Goal: Transaction & Acquisition: Purchase product/service

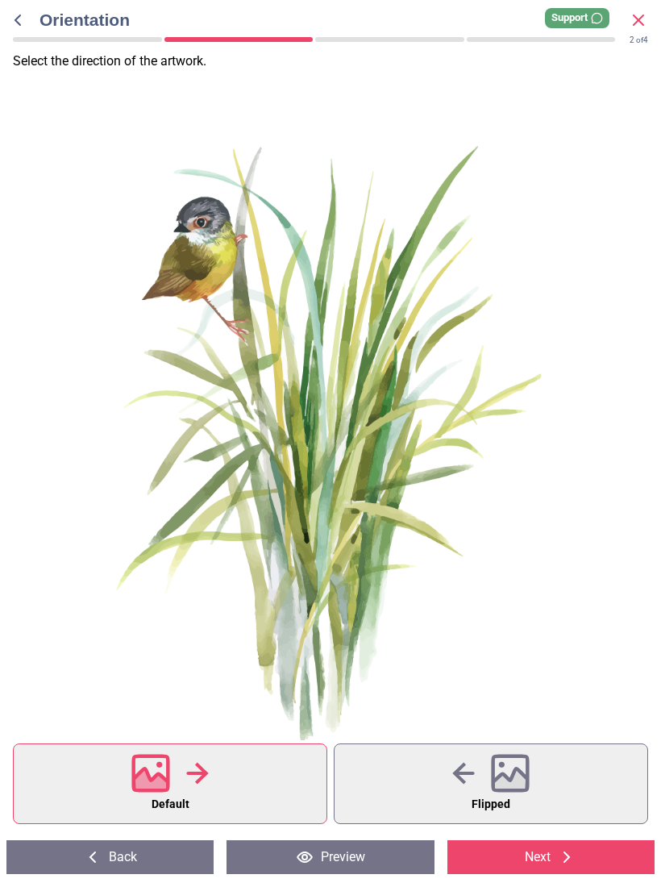
scroll to position [588, 0]
click at [458, 598] on div at bounding box center [329, 447] width 658 height 602
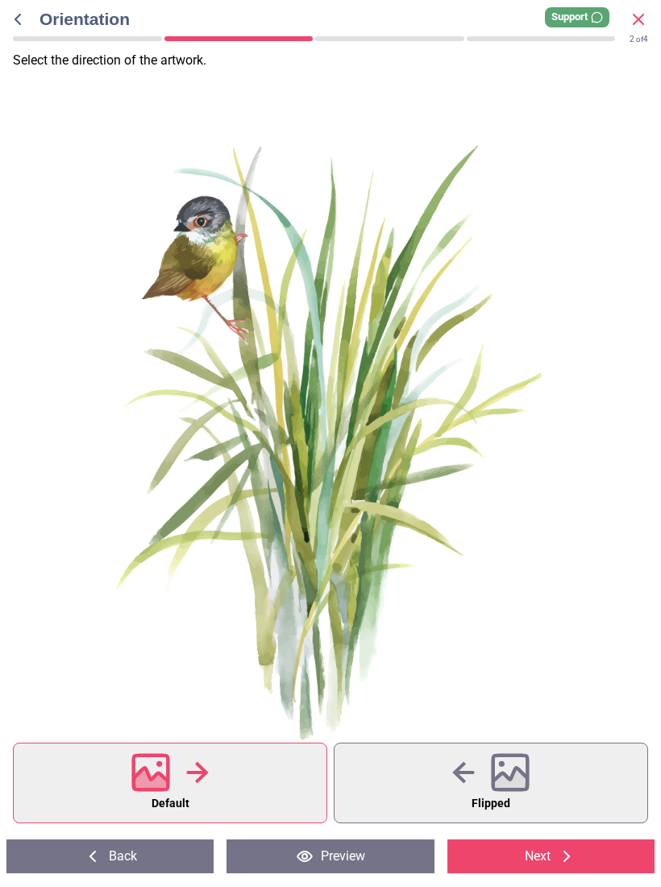
click at [562, 865] on icon at bounding box center [566, 857] width 19 height 19
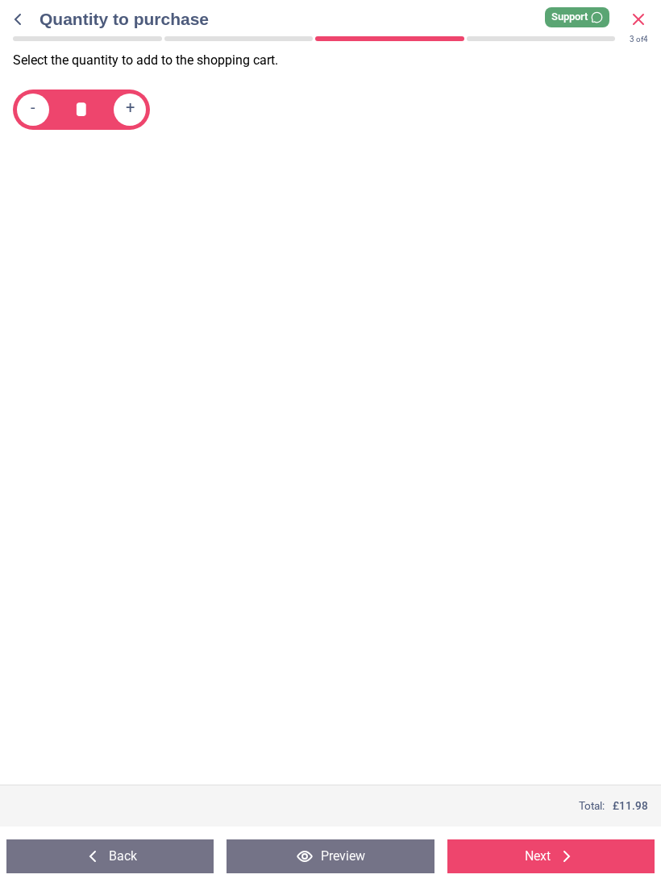
click at [144, 856] on button "Back" at bounding box center [109, 857] width 207 height 34
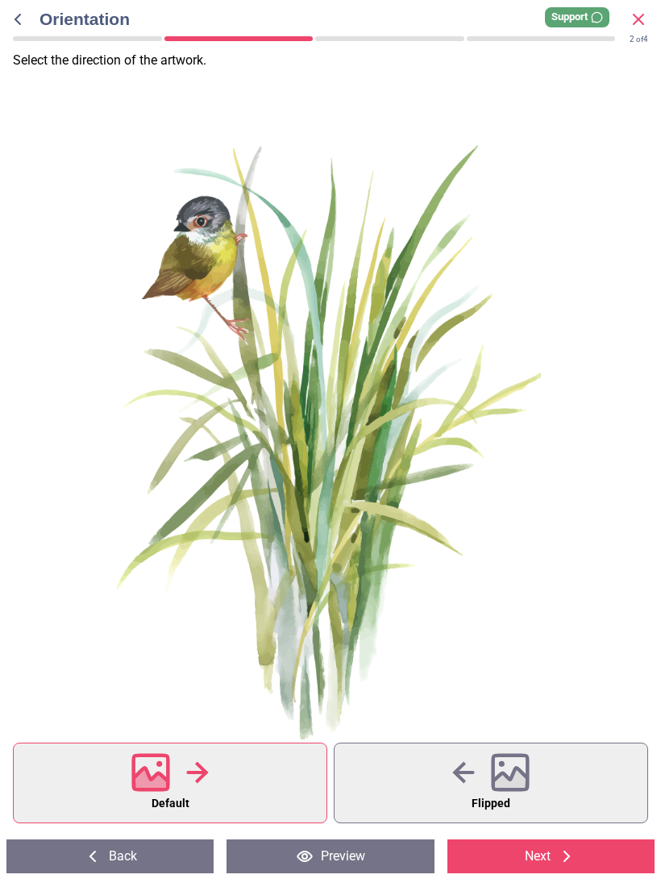
click at [131, 864] on button "Back" at bounding box center [109, 857] width 207 height 34
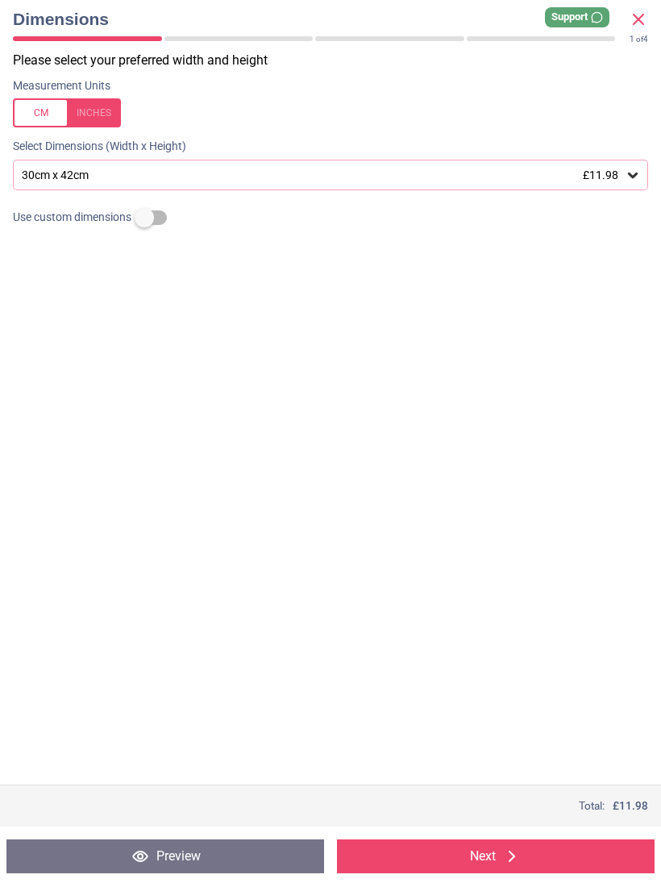
click at [627, 279] on div "Please select your preferred width and height Measurement Units Select Dimensio…" at bounding box center [330, 418] width 661 height 733
click at [642, 179] on div "30cm x 42cm £11.98" at bounding box center [331, 175] width 636 height 31
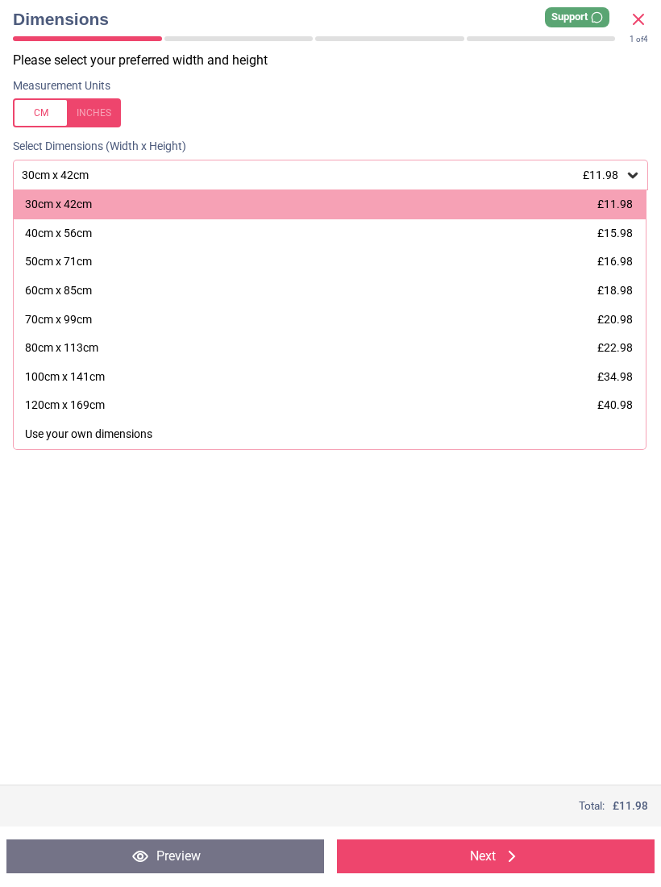
click at [531, 848] on button "Next" at bounding box center [496, 857] width 318 height 34
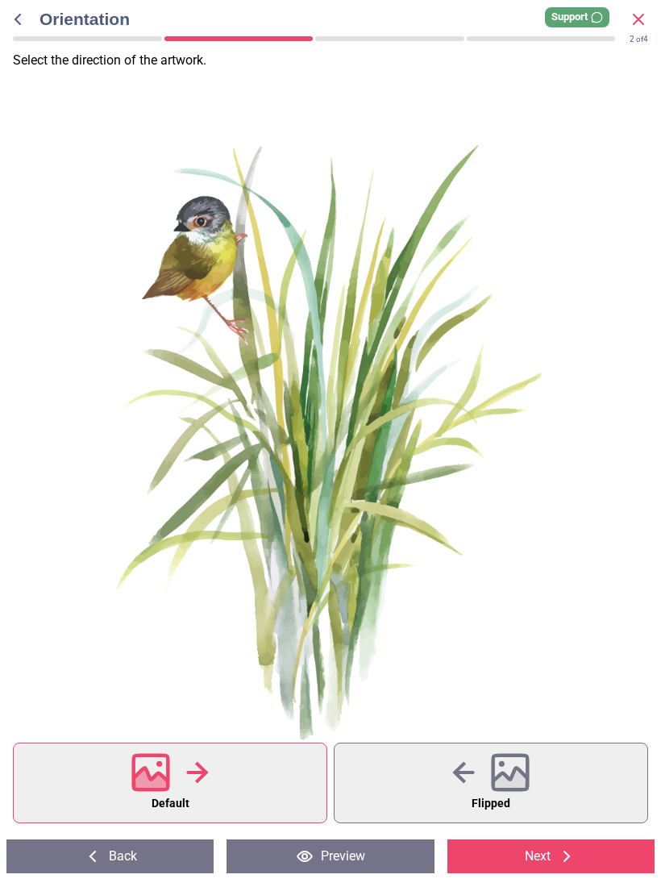
click at [588, 857] on button "Next" at bounding box center [551, 857] width 207 height 34
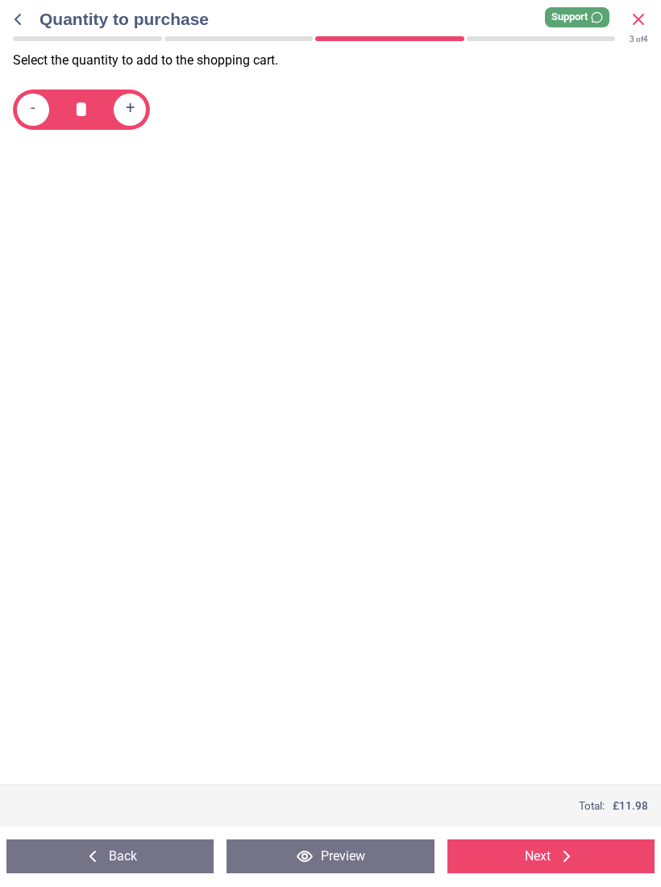
click at [146, 861] on button "Back" at bounding box center [109, 857] width 207 height 34
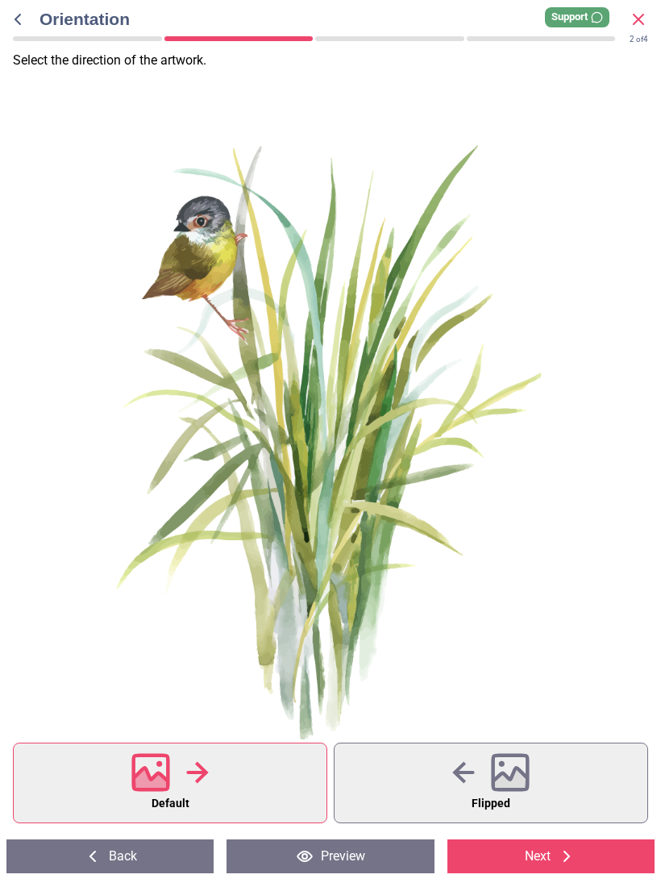
click at [131, 867] on button "Back" at bounding box center [109, 857] width 207 height 34
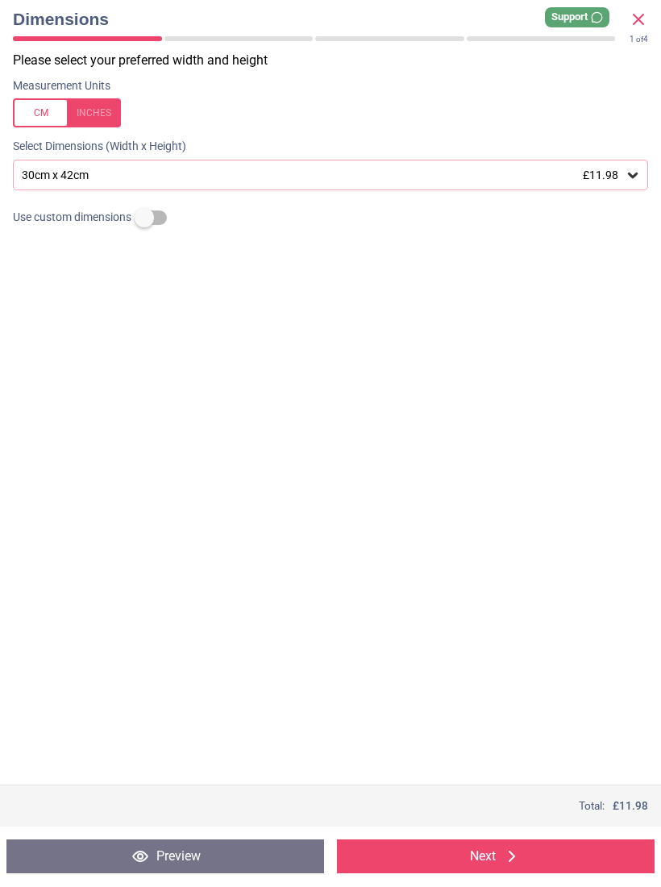
click at [636, 177] on icon at bounding box center [633, 176] width 16 height 16
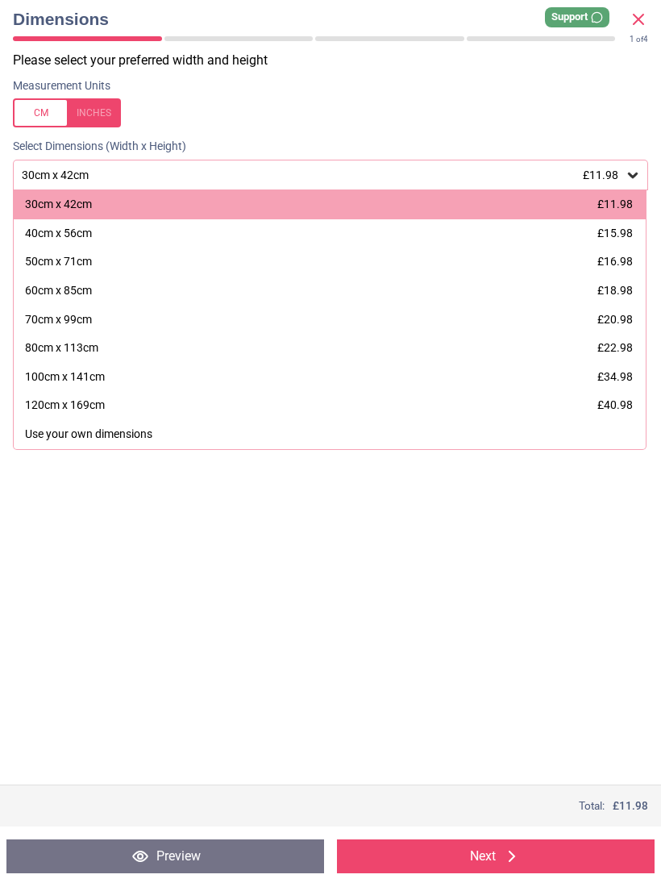
click at [638, 202] on div "30cm x 42cm £11.98" at bounding box center [330, 205] width 632 height 29
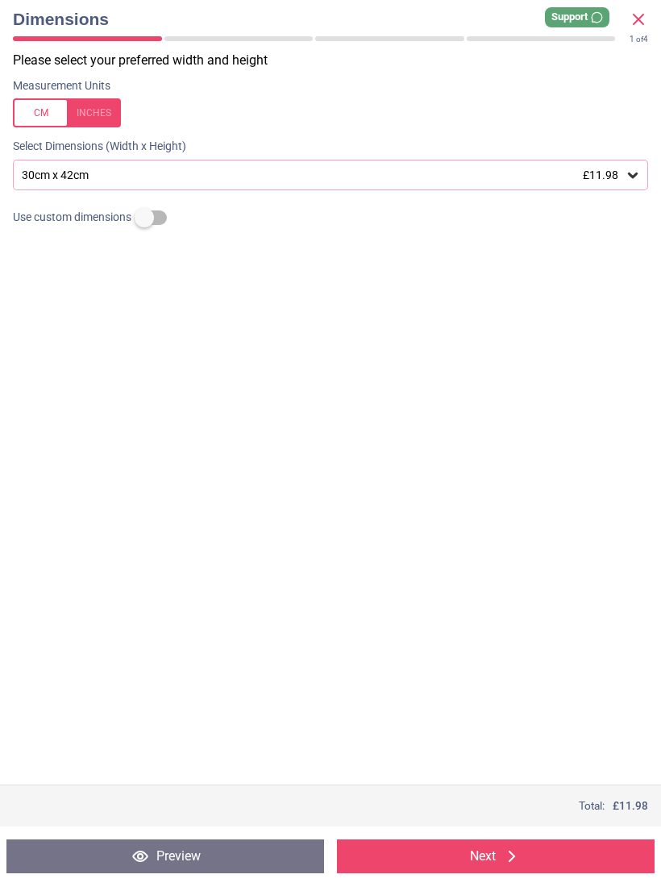
click at [502, 858] on icon at bounding box center [511, 857] width 19 height 19
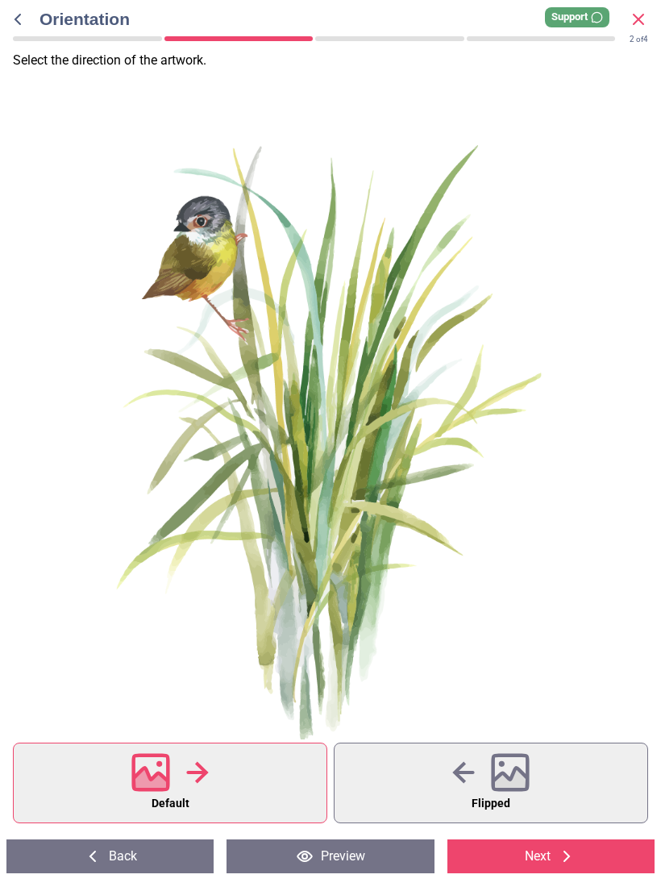
click at [240, 782] on button "Default" at bounding box center [170, 784] width 315 height 81
click at [353, 443] on div at bounding box center [329, 447] width 658 height 602
click at [259, 793] on button "Default" at bounding box center [170, 784] width 315 height 81
click at [543, 873] on button "Next" at bounding box center [551, 857] width 207 height 34
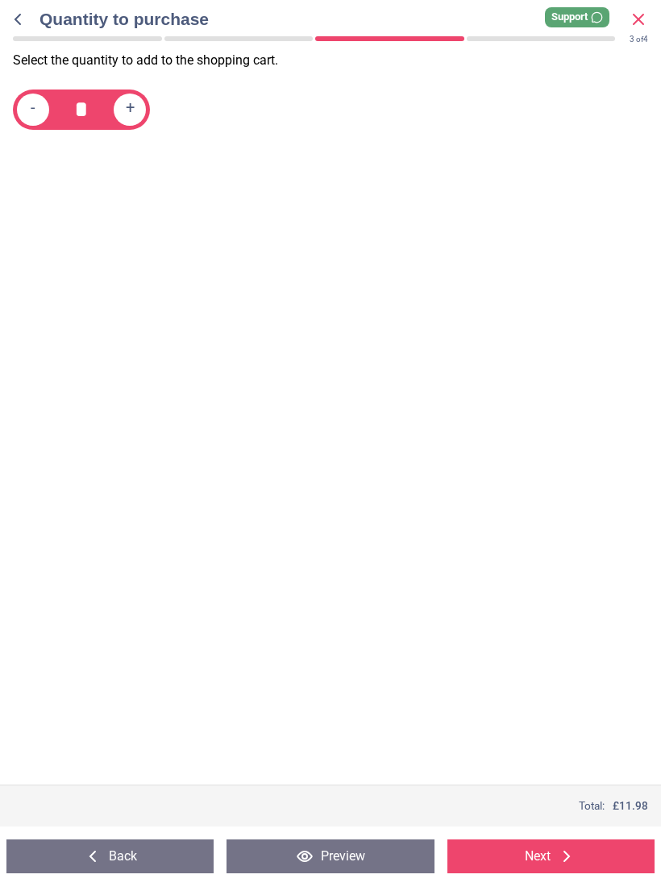
click at [563, 862] on icon at bounding box center [566, 857] width 19 height 19
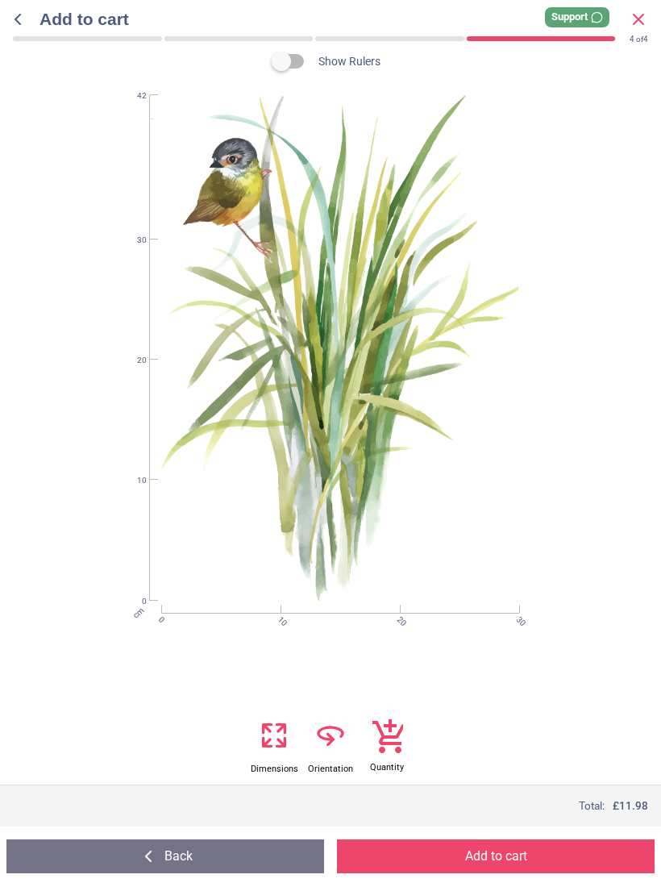
click at [536, 859] on button "Add to cart" at bounding box center [496, 857] width 318 height 34
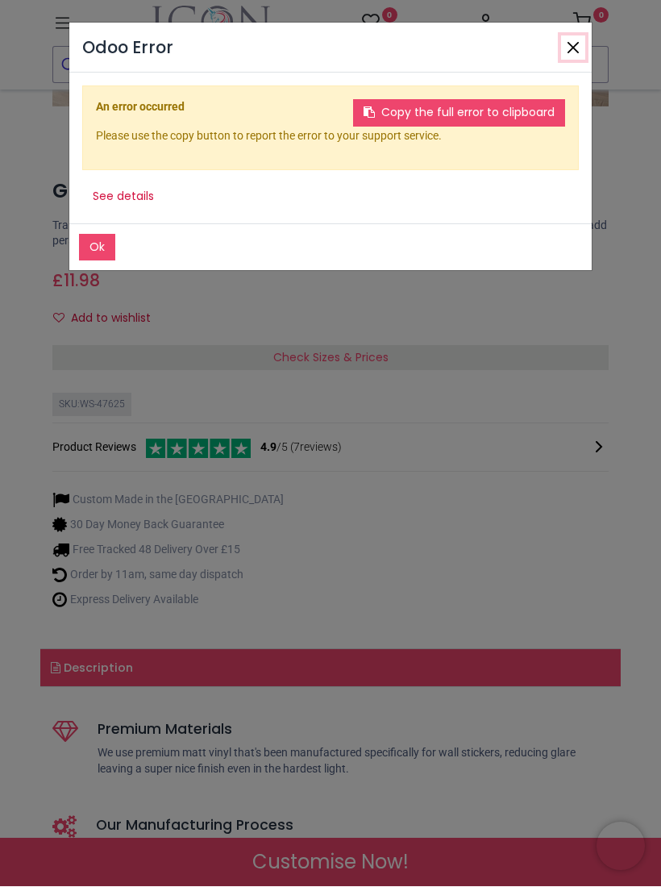
click at [580, 58] on button "Close" at bounding box center [573, 48] width 24 height 24
